Goal: Transaction & Acquisition: Purchase product/service

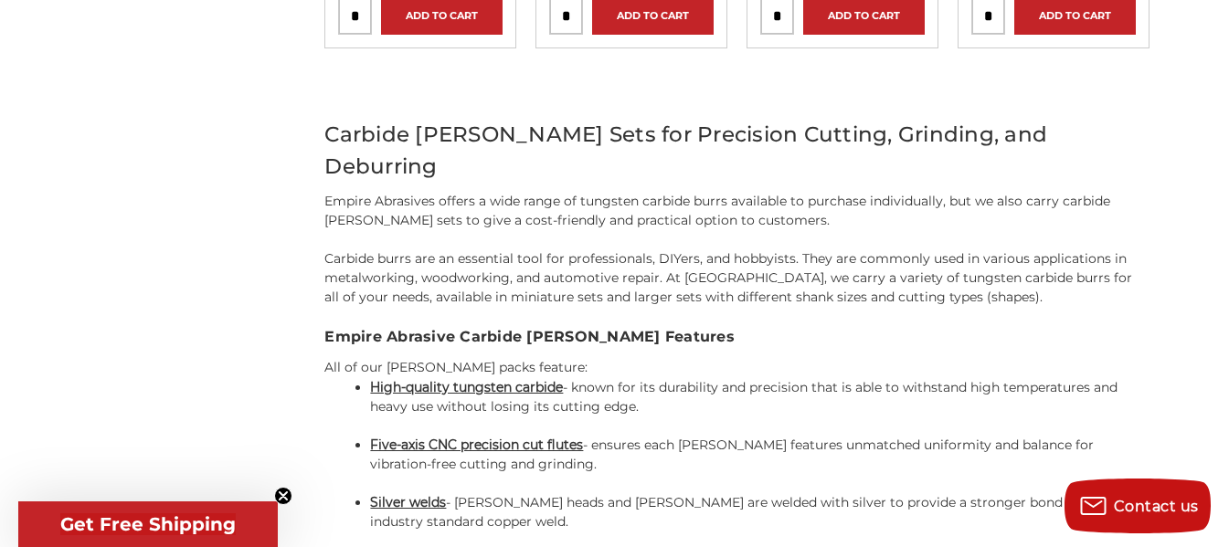
scroll to position [731, 0]
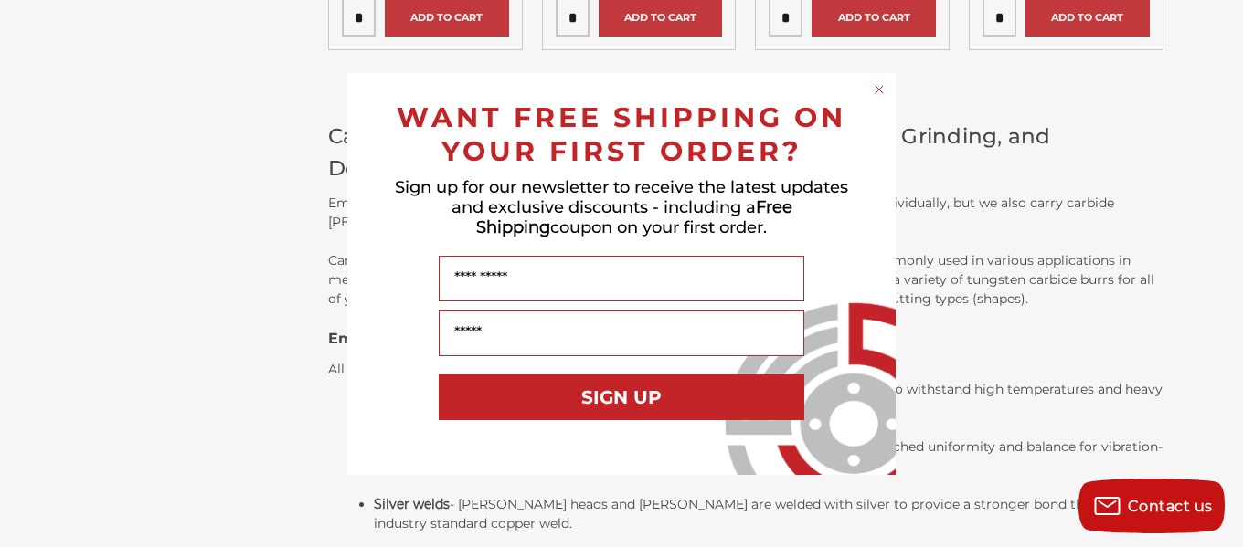
click at [882, 88] on circle "Close dialog" at bounding box center [879, 88] width 17 height 17
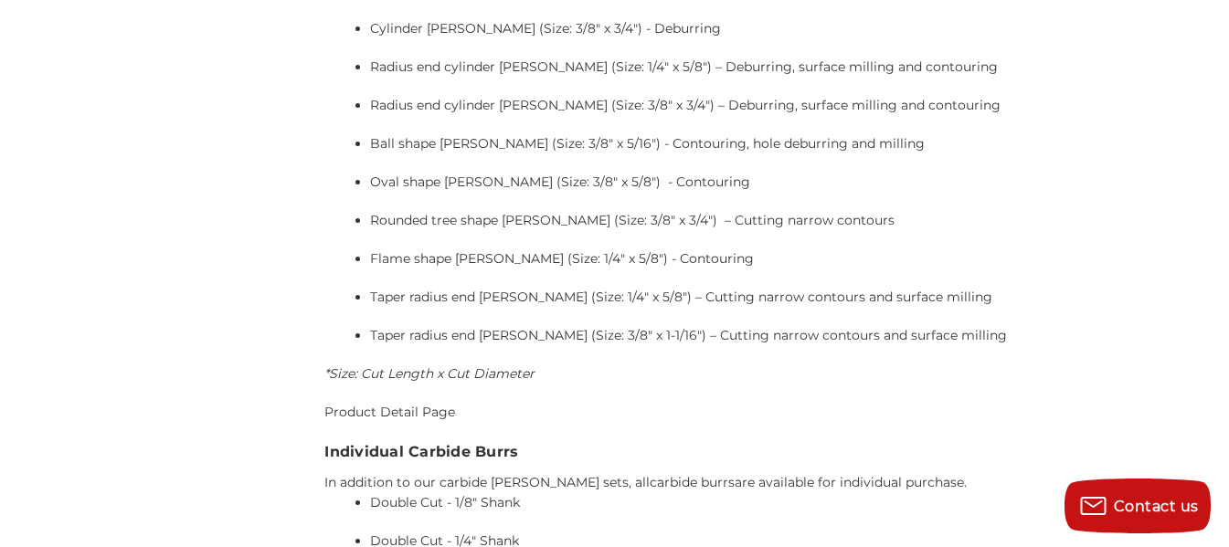
scroll to position [3472, 0]
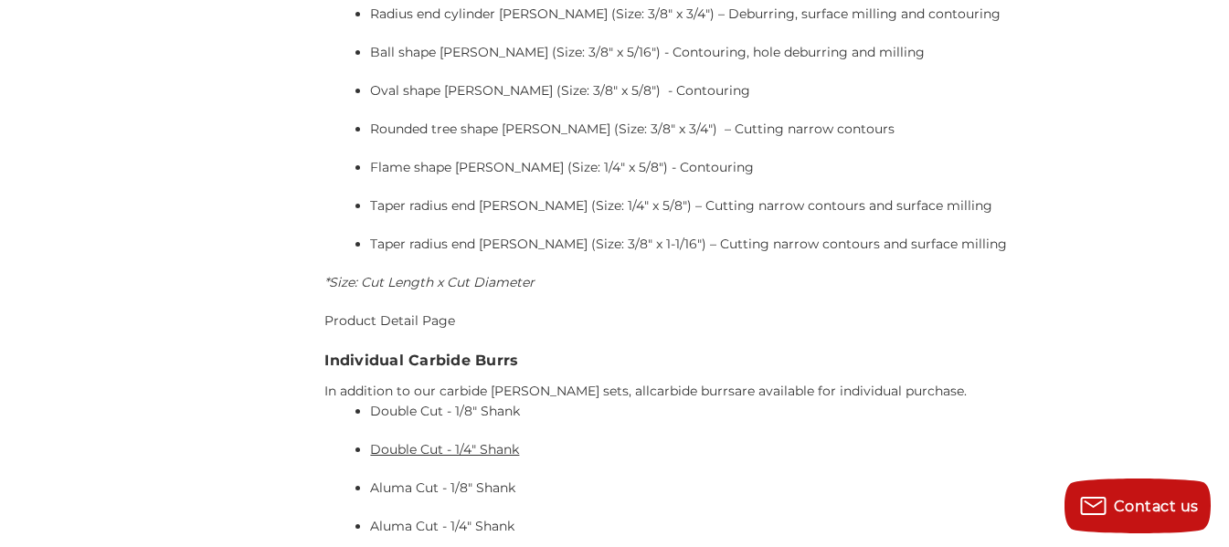
click at [485, 441] on link "Double Cut - 1/4" Shank" at bounding box center [444, 449] width 149 height 16
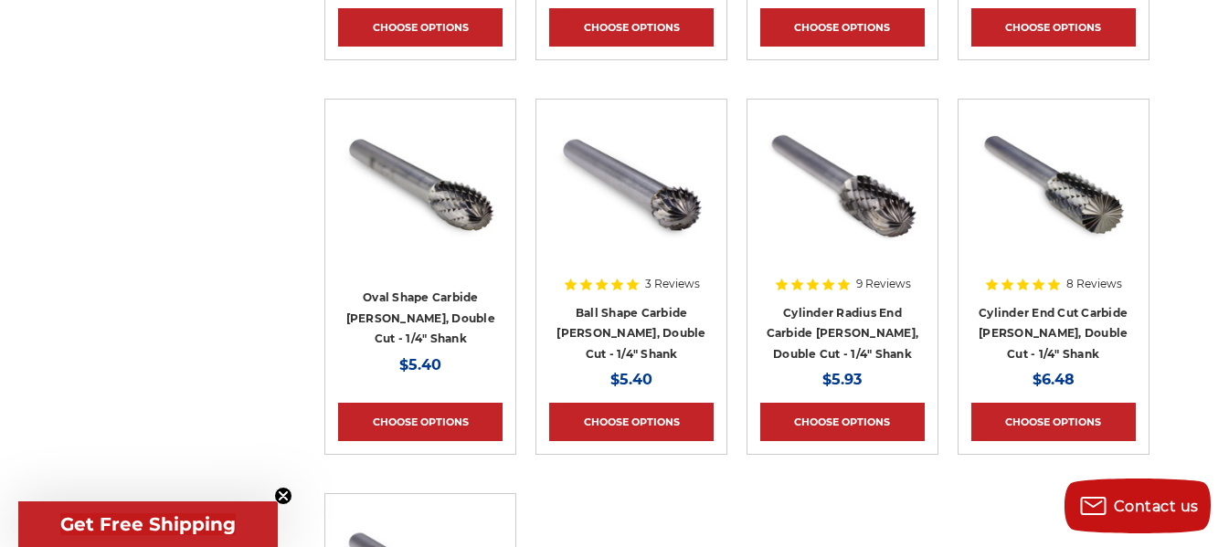
scroll to position [1005, 0]
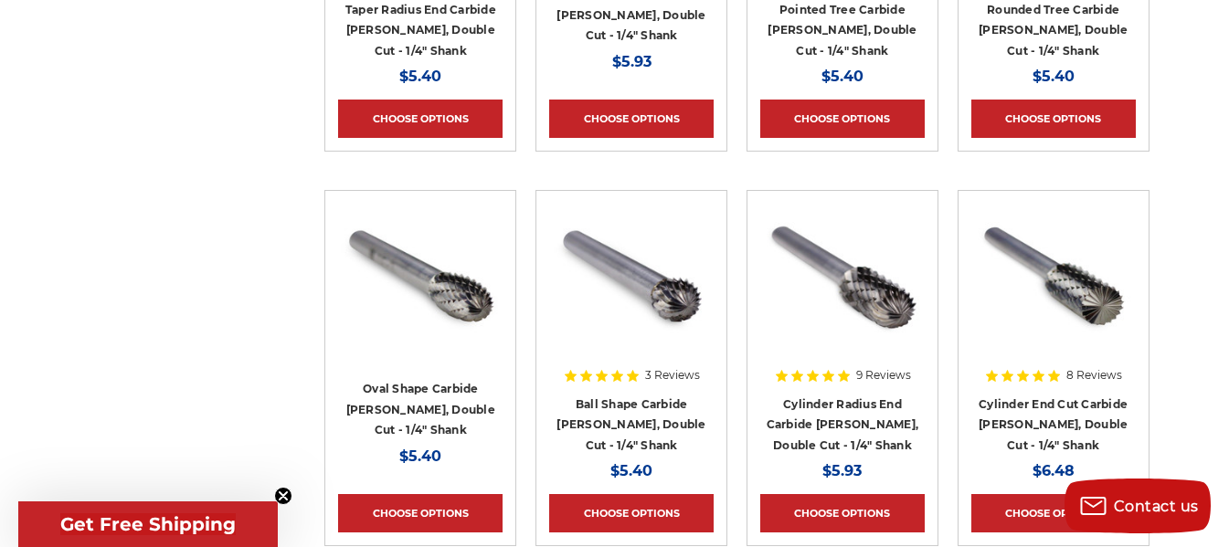
click at [442, 291] on img at bounding box center [420, 277] width 164 height 146
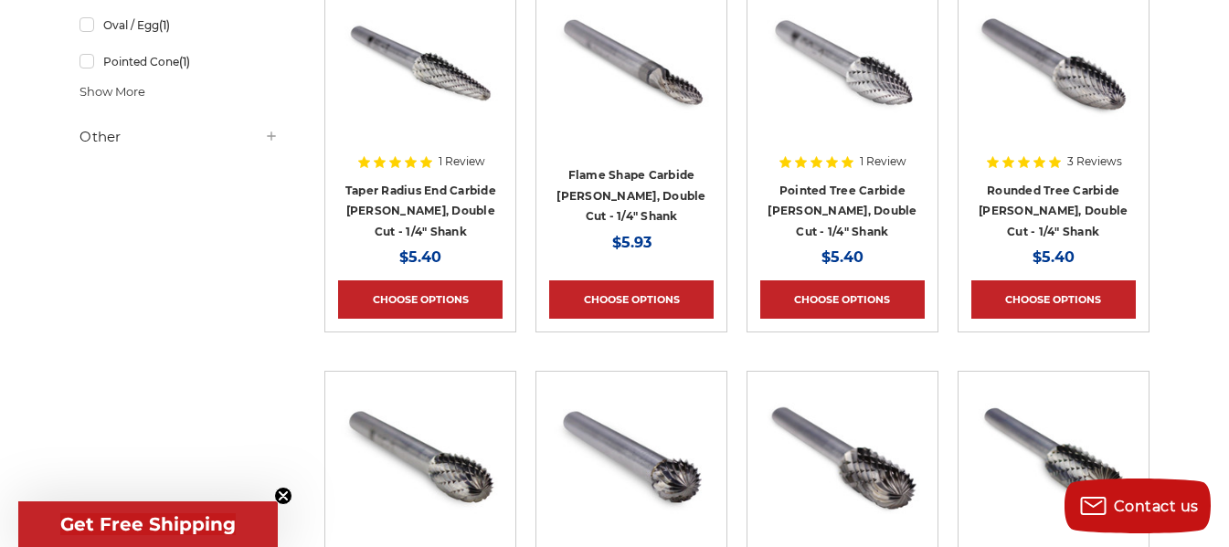
scroll to position [822, 0]
